Goal: Task Accomplishment & Management: Manage account settings

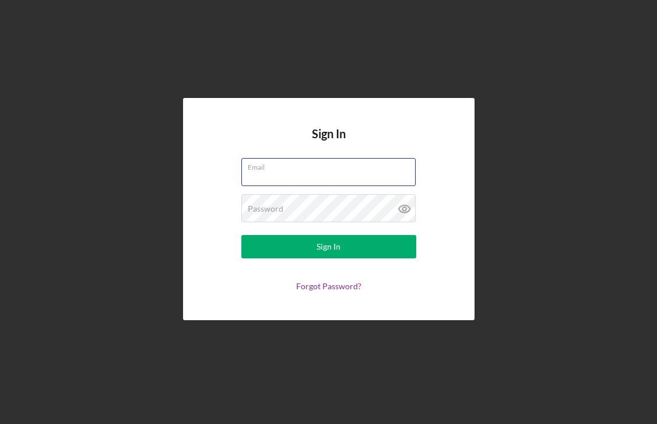
type input "[EMAIL_ADDRESS][DOMAIN_NAME]"
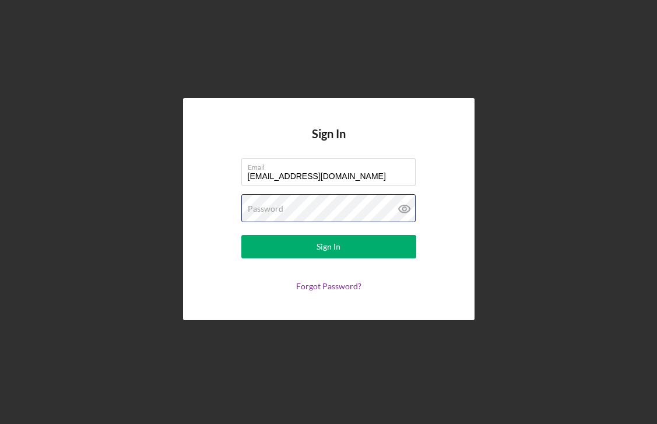
click at [328, 247] on button "Sign In" at bounding box center [328, 246] width 175 height 23
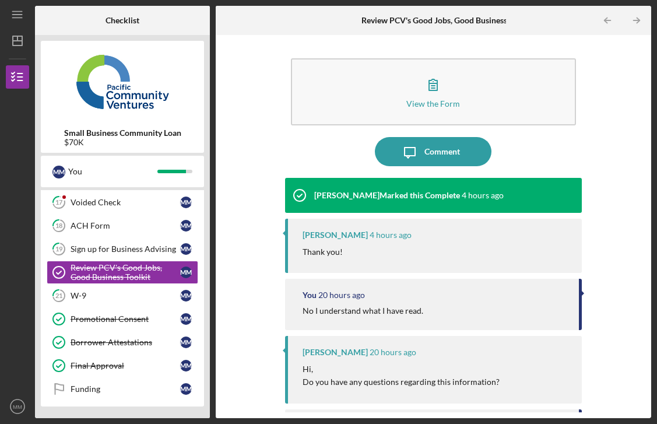
scroll to position [125, 0]
click at [15, 407] on text "MM" at bounding box center [17, 407] width 9 height 6
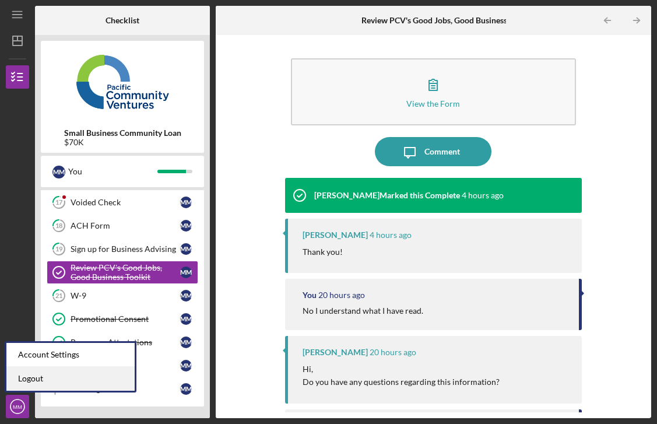
click at [22, 383] on link "Logout" at bounding box center [70, 379] width 128 height 24
